Goal: Transaction & Acquisition: Purchase product/service

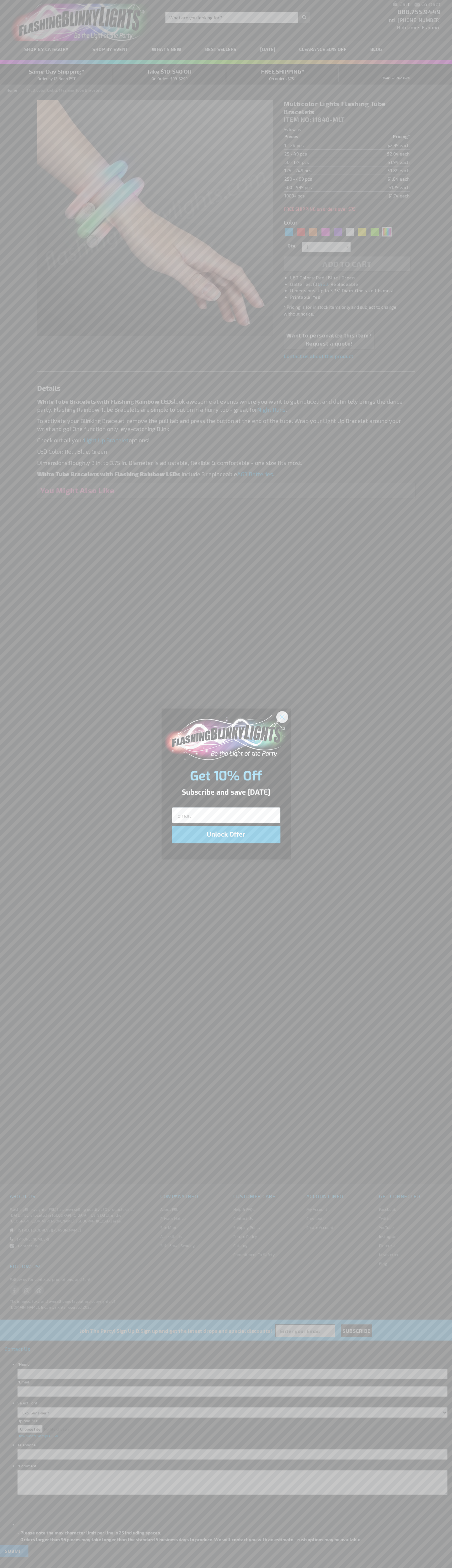
click at [282, 716] on icon "Close dialog" at bounding box center [281, 716] width 4 height 4
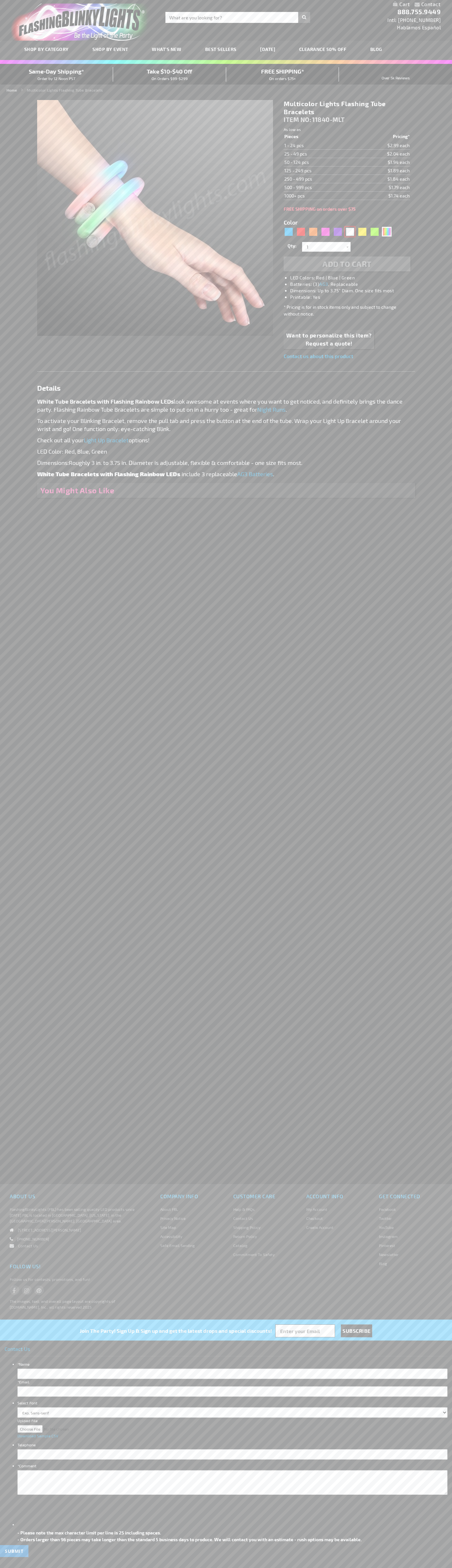
click at [350, 232] on div "White" at bounding box center [350, 232] width 10 height 10
type input "5646"
select select
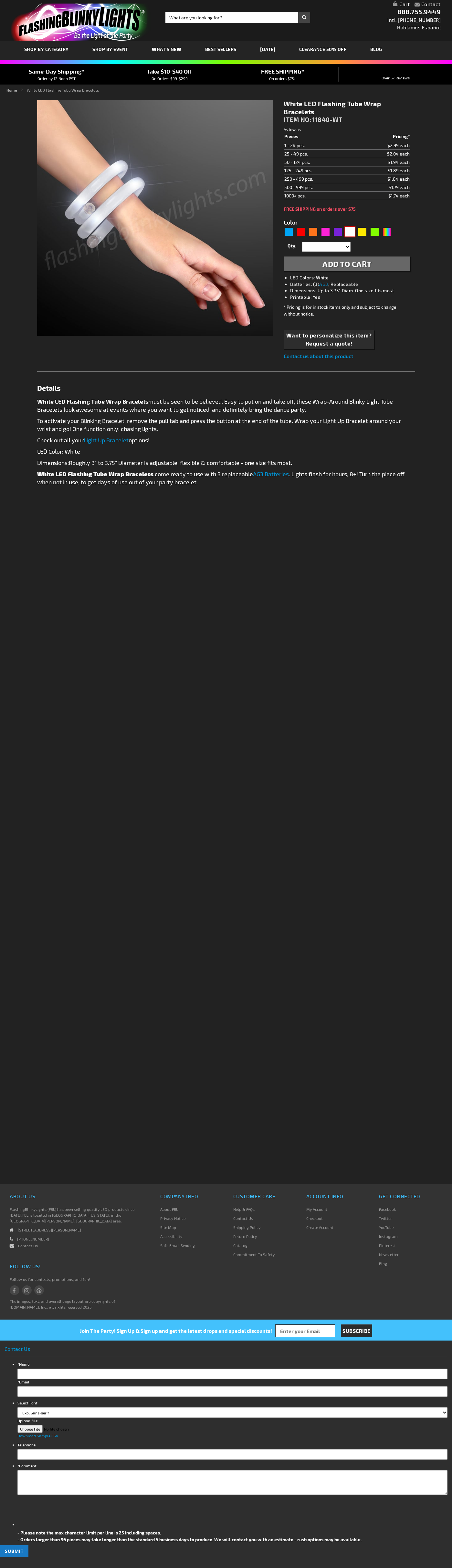
type input "11840-WT"
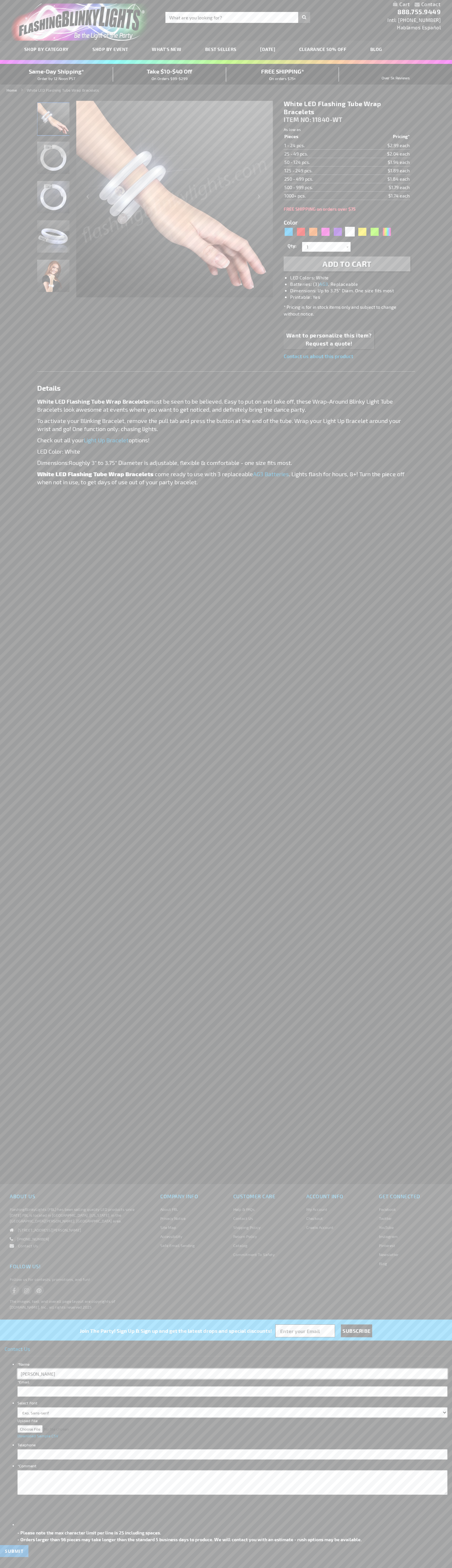
type input "John Smith"
click at [347, 264] on span "Add to Cart" at bounding box center [347, 264] width 49 height 9
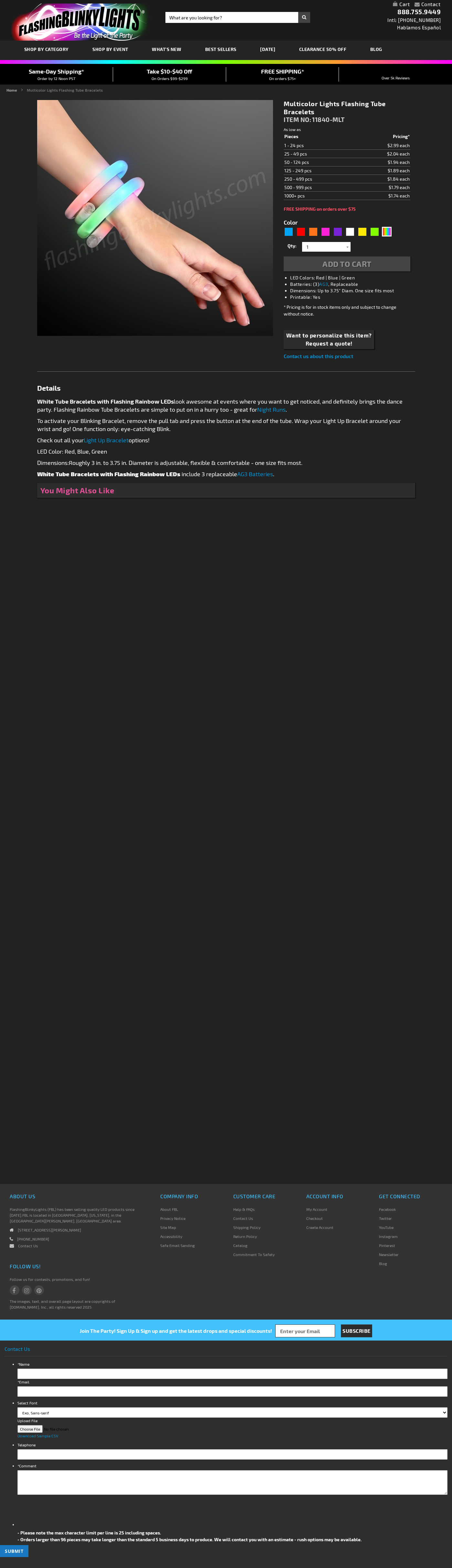
type input "5659"
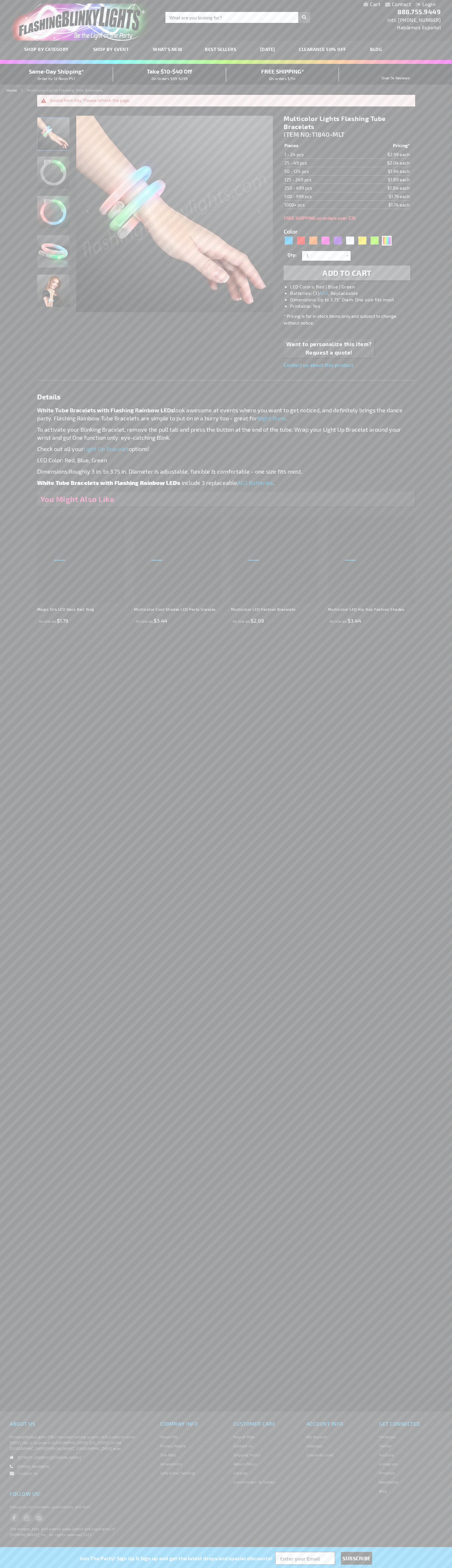
click at [57, 74] on span "Same-Day Shipping*" at bounding box center [56, 71] width 55 height 7
click at [372, 4] on link "My Cart" at bounding box center [372, 4] width 17 height 6
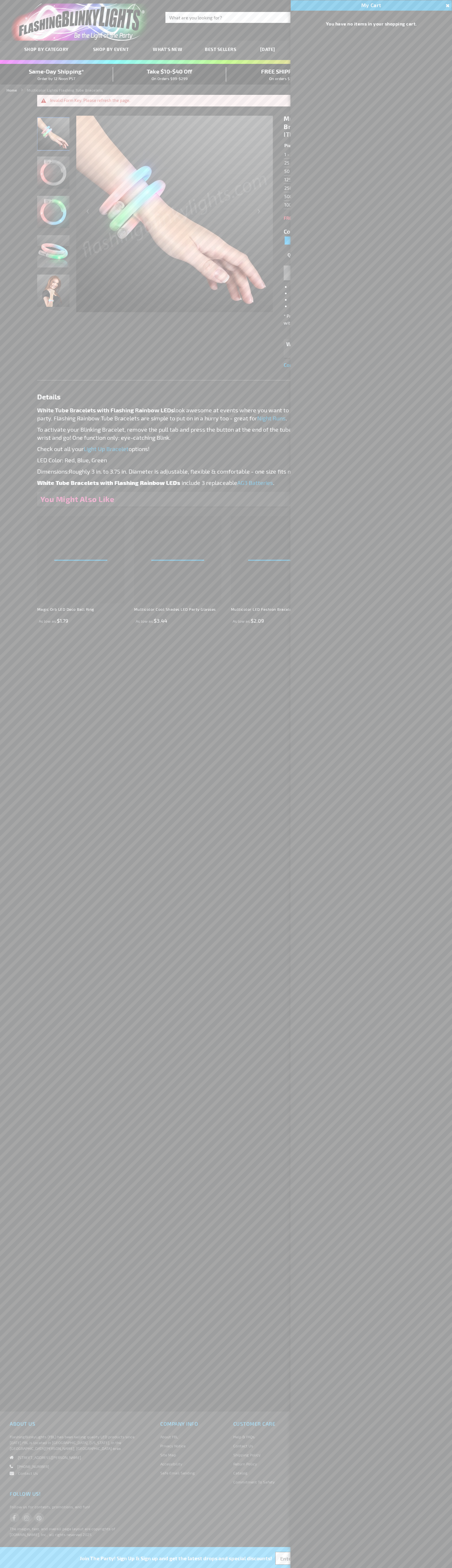
click at [57, 74] on span "Same-Day Shipping*" at bounding box center [56, 71] width 55 height 7
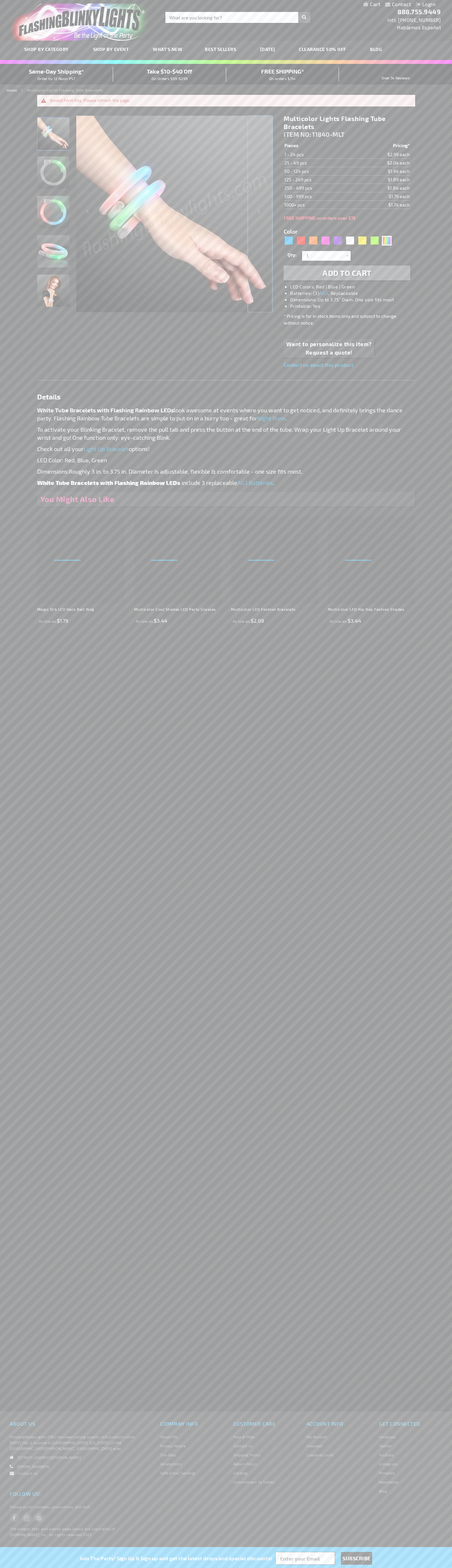
click at [260, 214] on div "Next" at bounding box center [260, 214] width 26 height 198
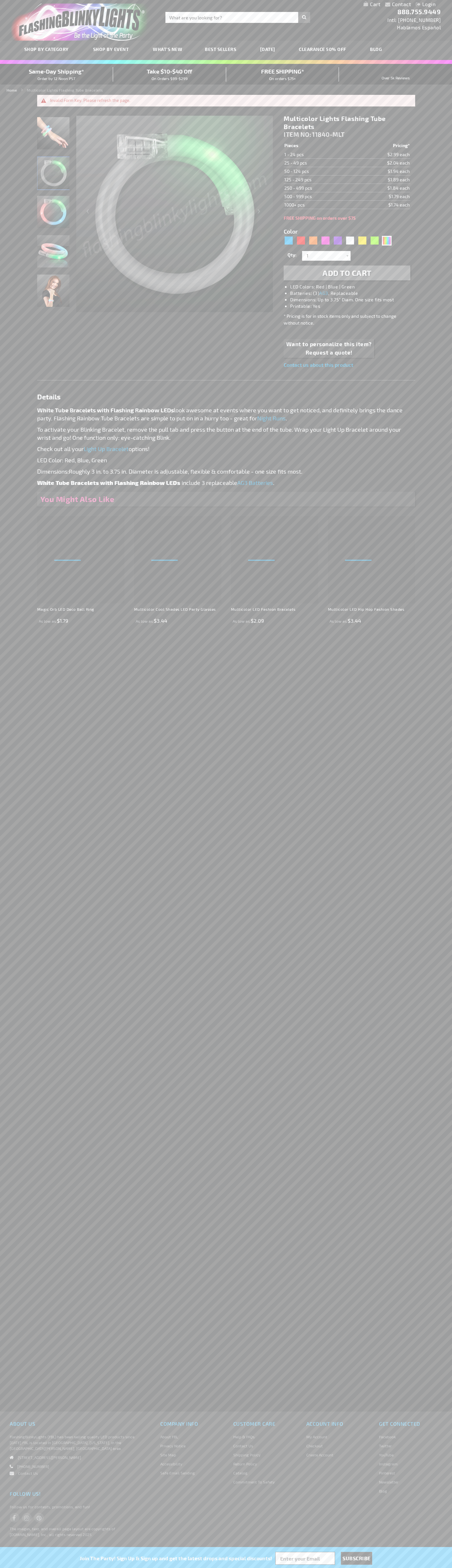
click at [57, 74] on span "Same-Day Shipping*" at bounding box center [56, 71] width 55 height 7
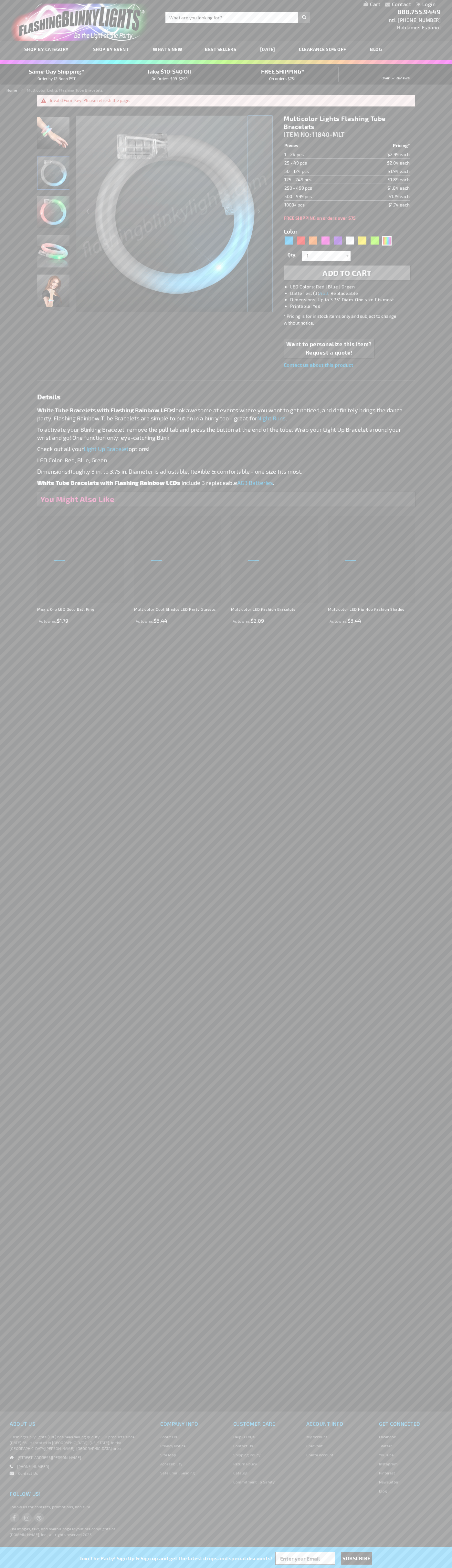
click at [260, 214] on div "Next" at bounding box center [260, 214] width 26 height 198
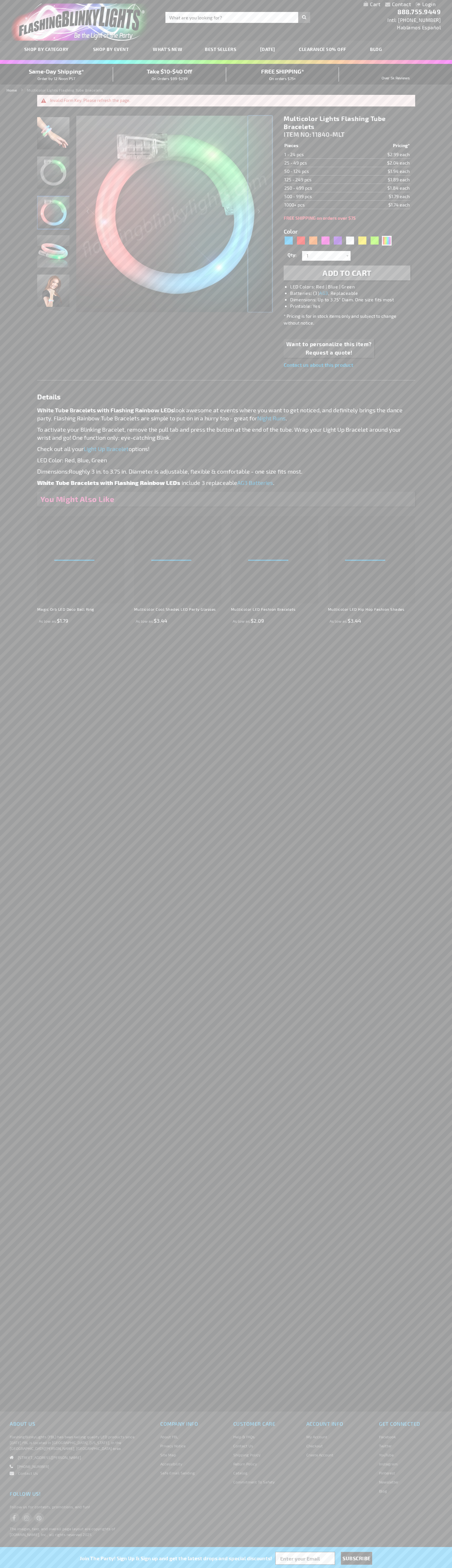
click at [260, 214] on div "Next" at bounding box center [260, 214] width 26 height 198
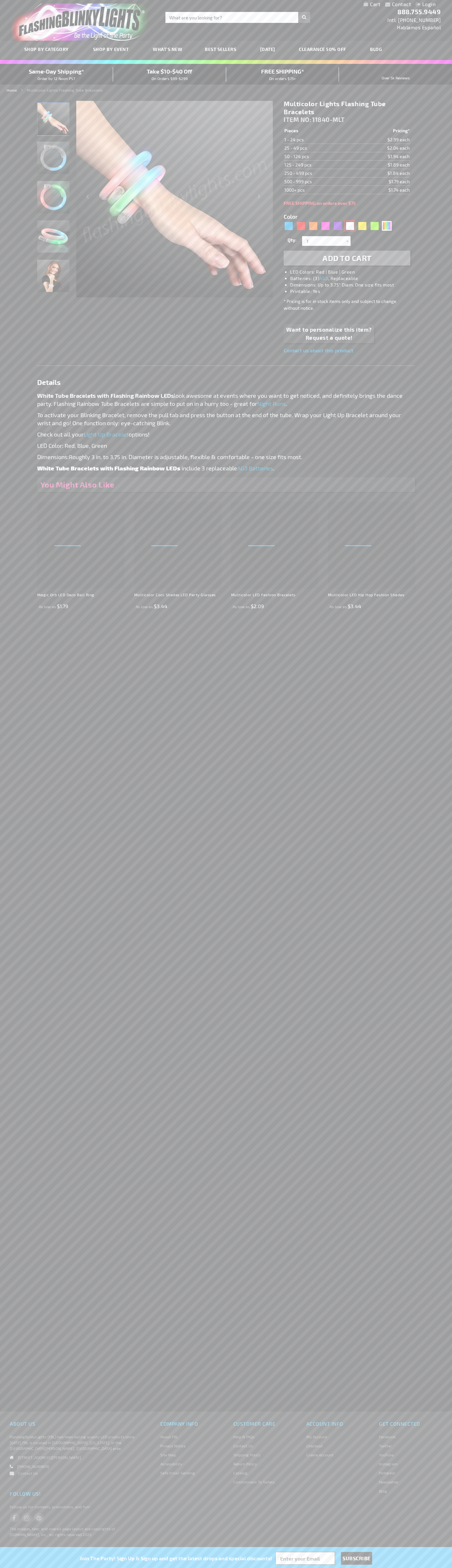
click at [350, 226] on div "White" at bounding box center [350, 226] width 10 height 10
type input "5646"
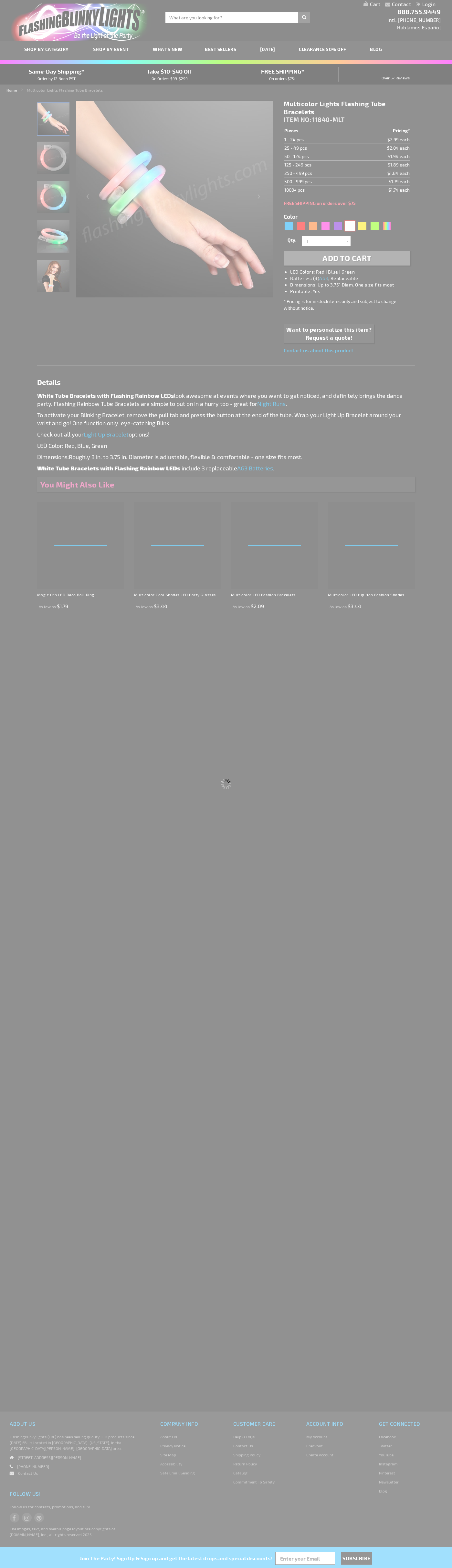
type input "11840-WT"
type input "Customize - White LED Flashing Tube Wrap Bracelets - ITEM NO: 11840-WT"
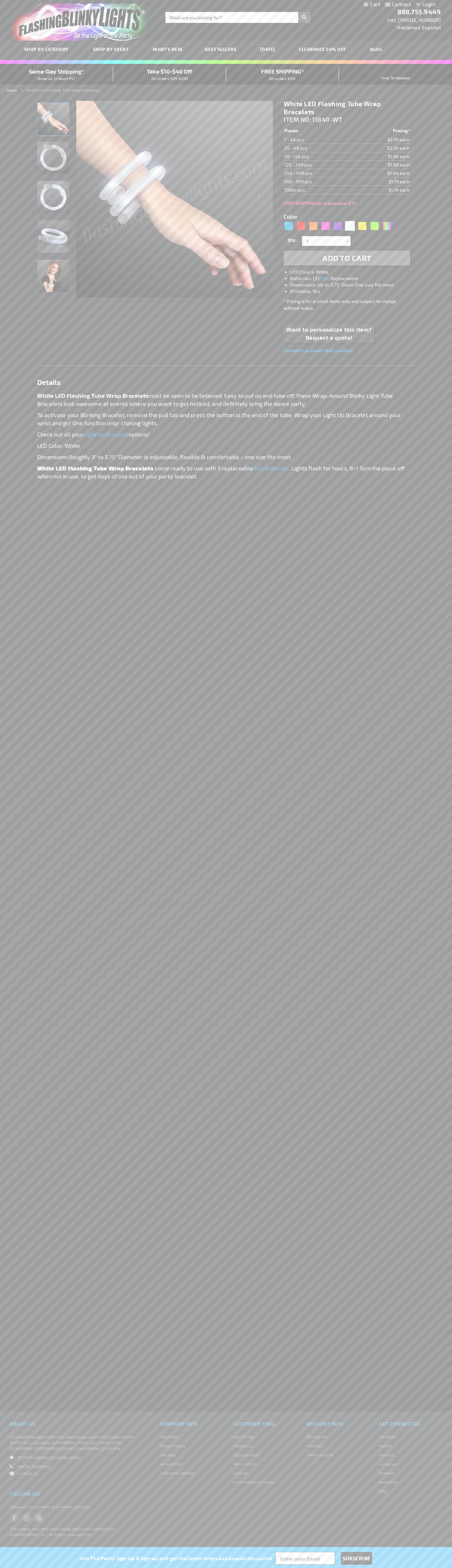
click at [298, 120] on span "ITEM NO:" at bounding box center [297, 119] width 27 height 7
click at [319, 140] on td "1 - 24 pcs." at bounding box center [319, 140] width 71 height 9
click at [319, 148] on td "25 - 49 pcs." at bounding box center [319, 148] width 71 height 9
click at [319, 156] on td "50 - 124 pcs." at bounding box center [319, 156] width 71 height 9
click at [319, 165] on td "125 - 249 pcs." at bounding box center [319, 165] width 71 height 9
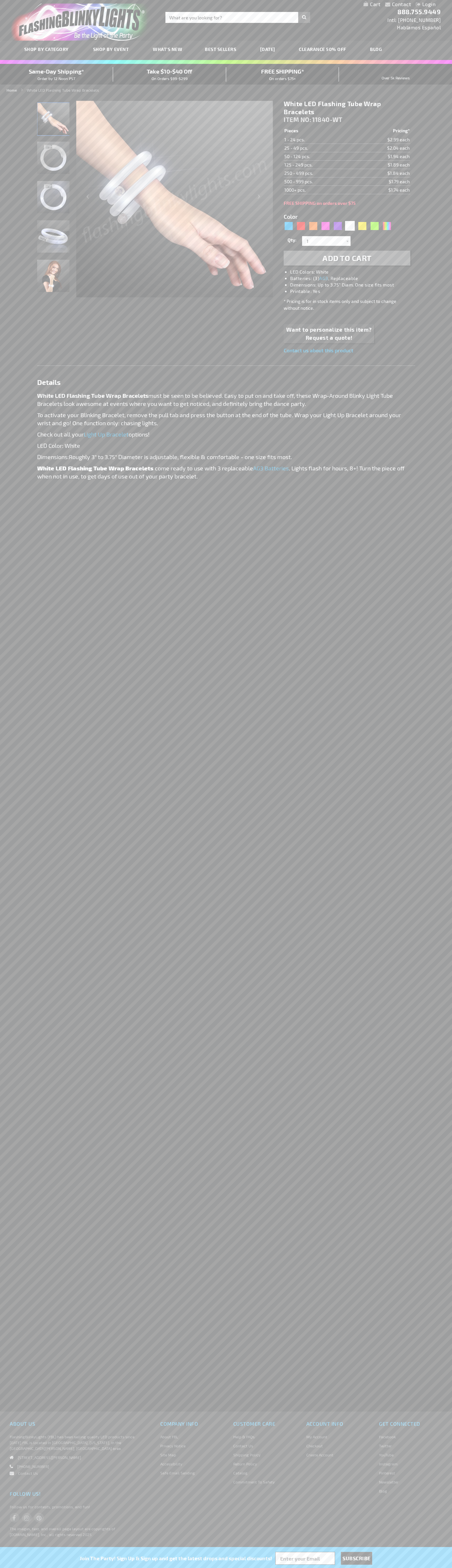
click at [319, 173] on td "250 - 499 pcs." at bounding box center [319, 173] width 71 height 9
click at [319, 181] on td "500 - 999 pcs." at bounding box center [319, 182] width 71 height 9
click at [319, 190] on td "1000+ pcs." at bounding box center [319, 190] width 71 height 9
click at [327, 241] on input "1" at bounding box center [327, 241] width 47 height 10
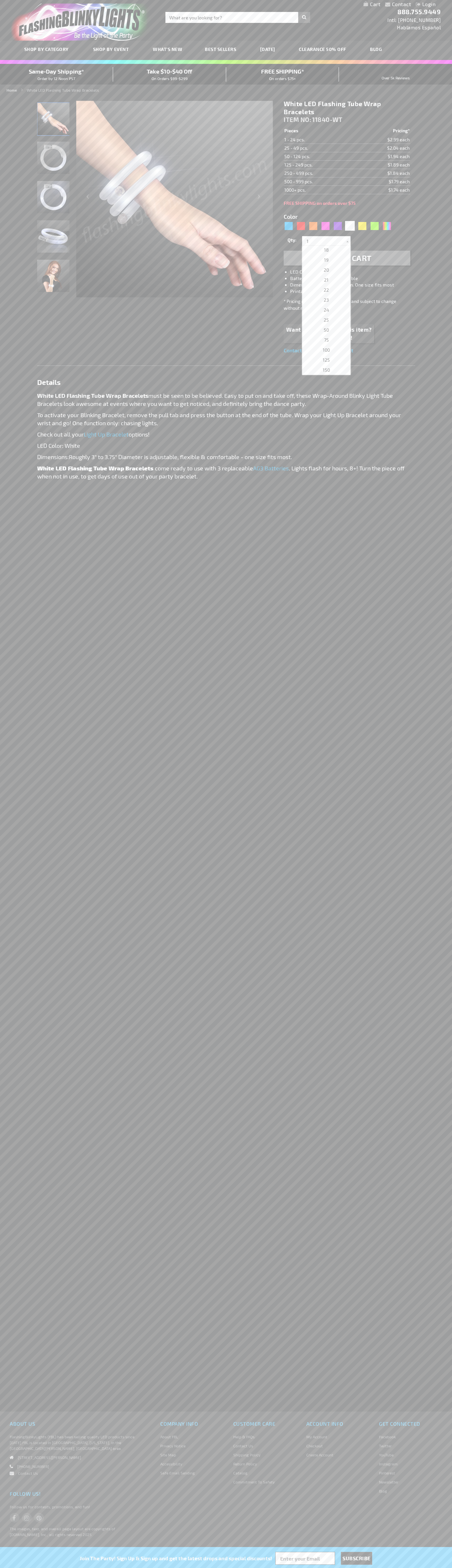
click at [324, 310] on span "24" at bounding box center [326, 310] width 5 height 5
type input "24"
click at [353, 285] on li "Dimensions: Up to 3.75" Diam. One size fits most" at bounding box center [353, 285] width 126 height 7
click at [347, 258] on span "Add to Cart" at bounding box center [347, 257] width 49 height 9
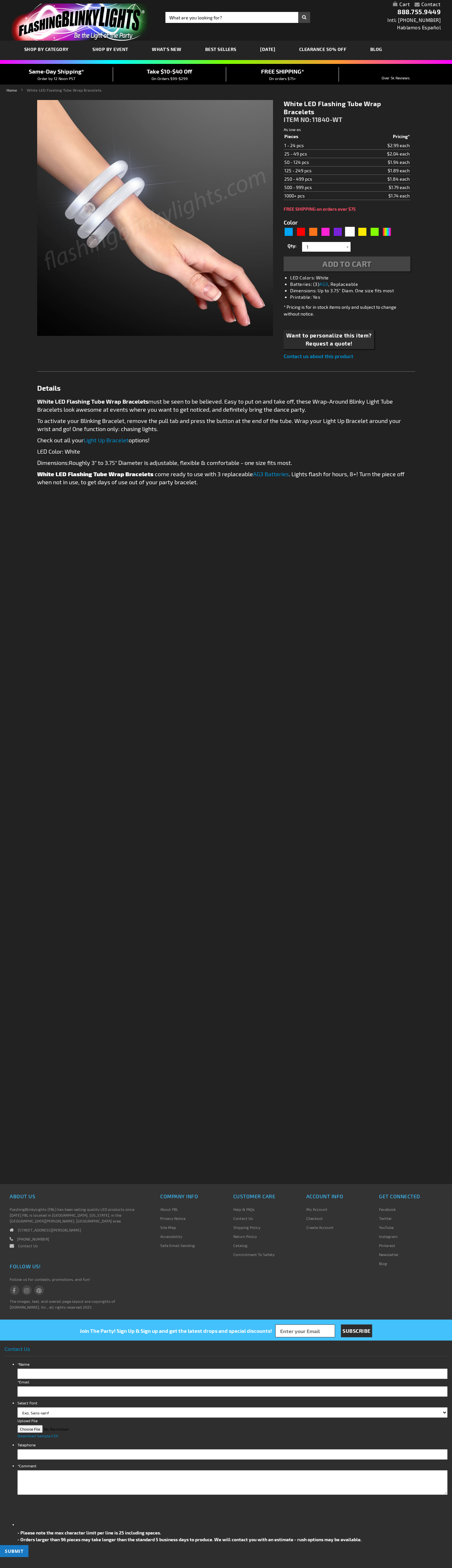
type input "5646"
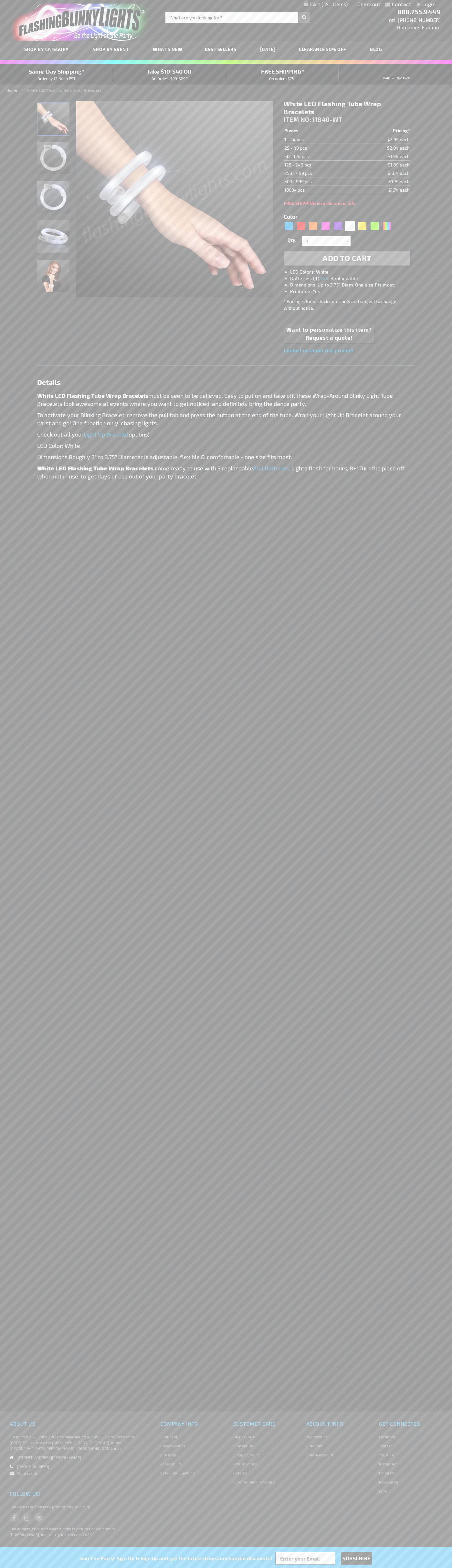
click at [57, 74] on span "Same-Day Shipping*" at bounding box center [56, 71] width 55 height 7
click at [369, 4] on link "Checkout" at bounding box center [369, 4] width 23 height 6
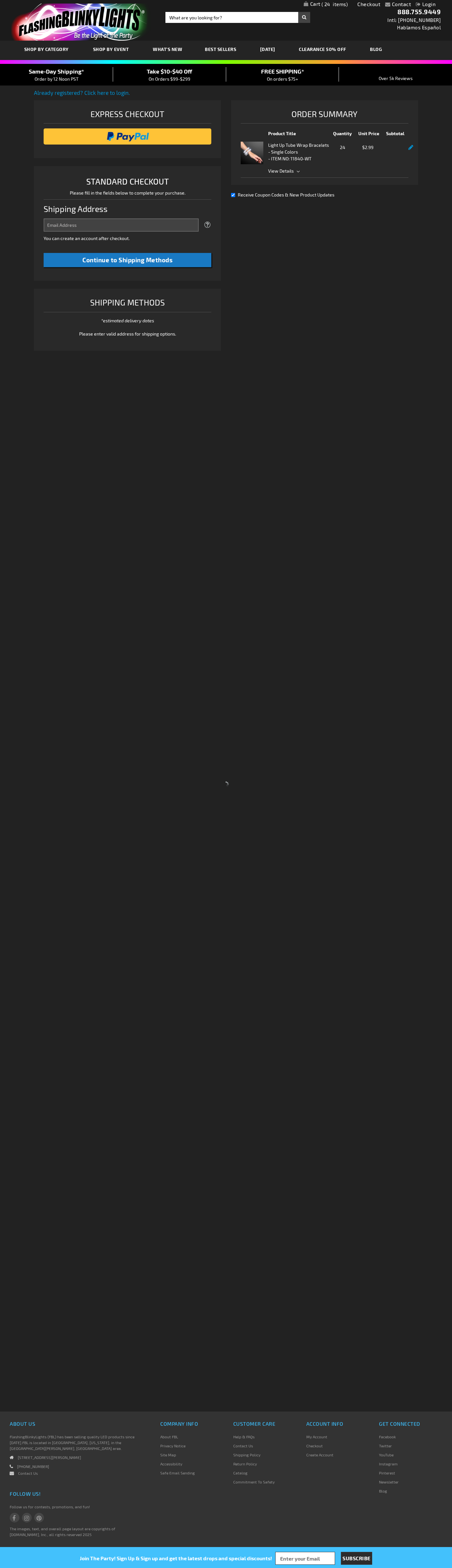
select select "US"
